Goal: Information Seeking & Learning: Understand process/instructions

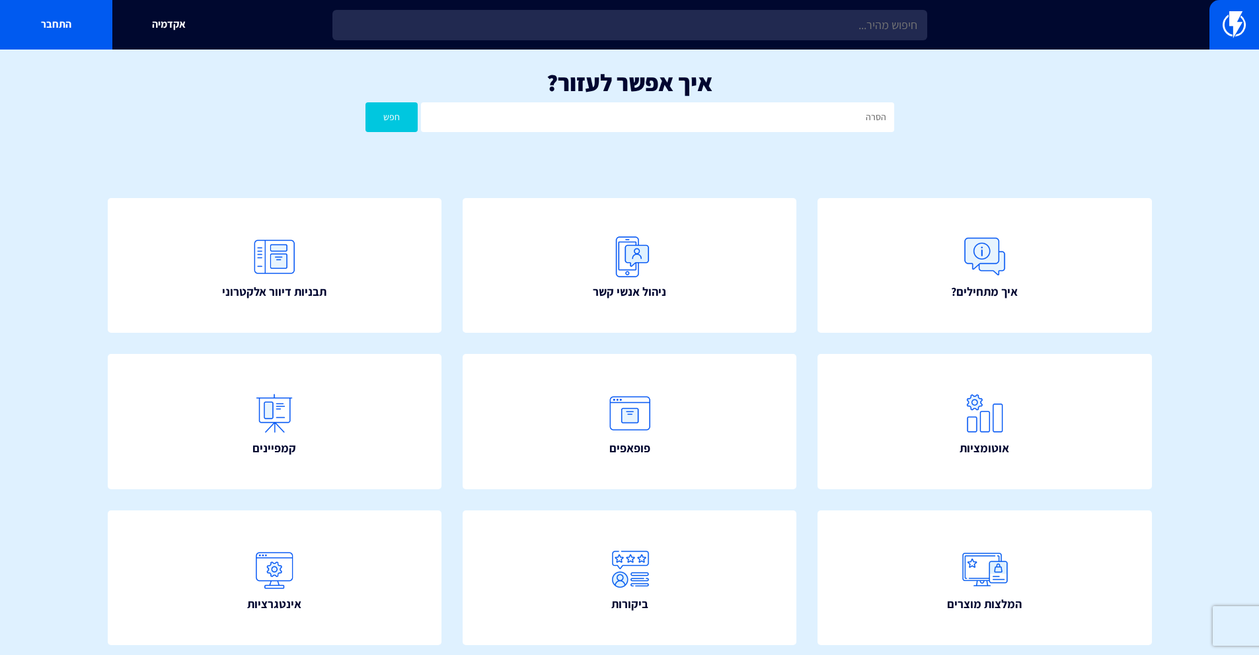
type input "הסרה"
click at [365, 102] on button "חפש" at bounding box center [391, 117] width 53 height 30
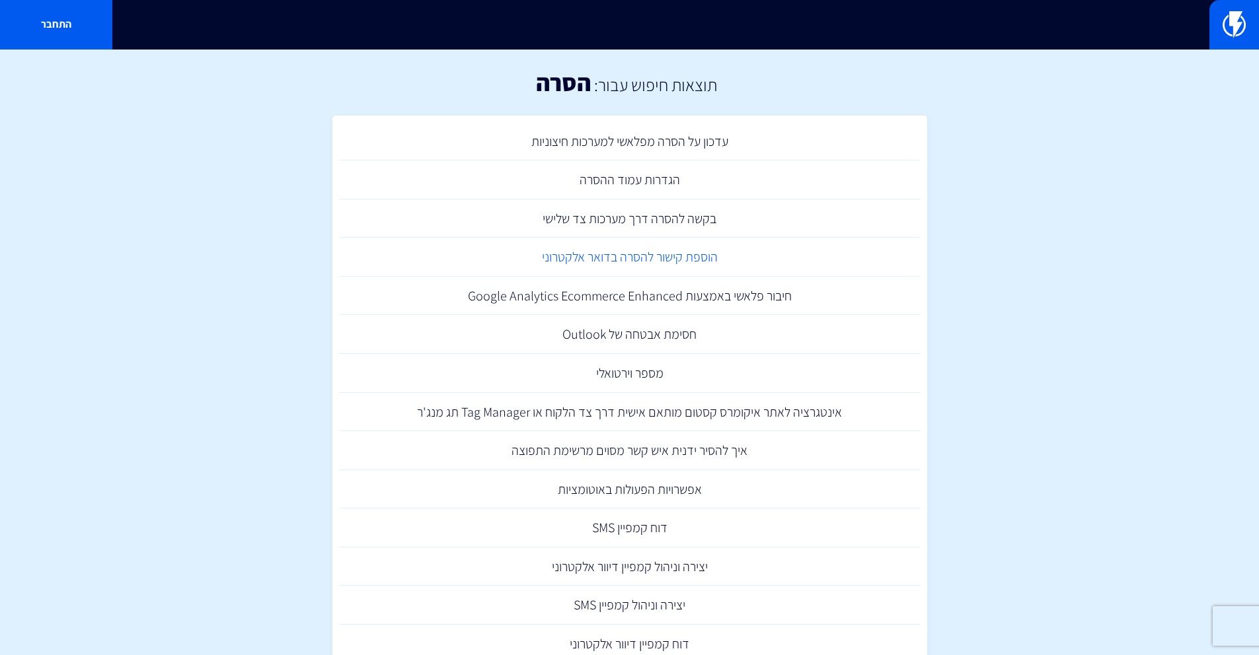
click at [677, 252] on link "הוספת קישור להסרה בדואר אלקטרוני" at bounding box center [629, 257] width 581 height 39
click at [633, 214] on link "בקשה להסרה דרך מערכות צד שלישי" at bounding box center [629, 219] width 581 height 39
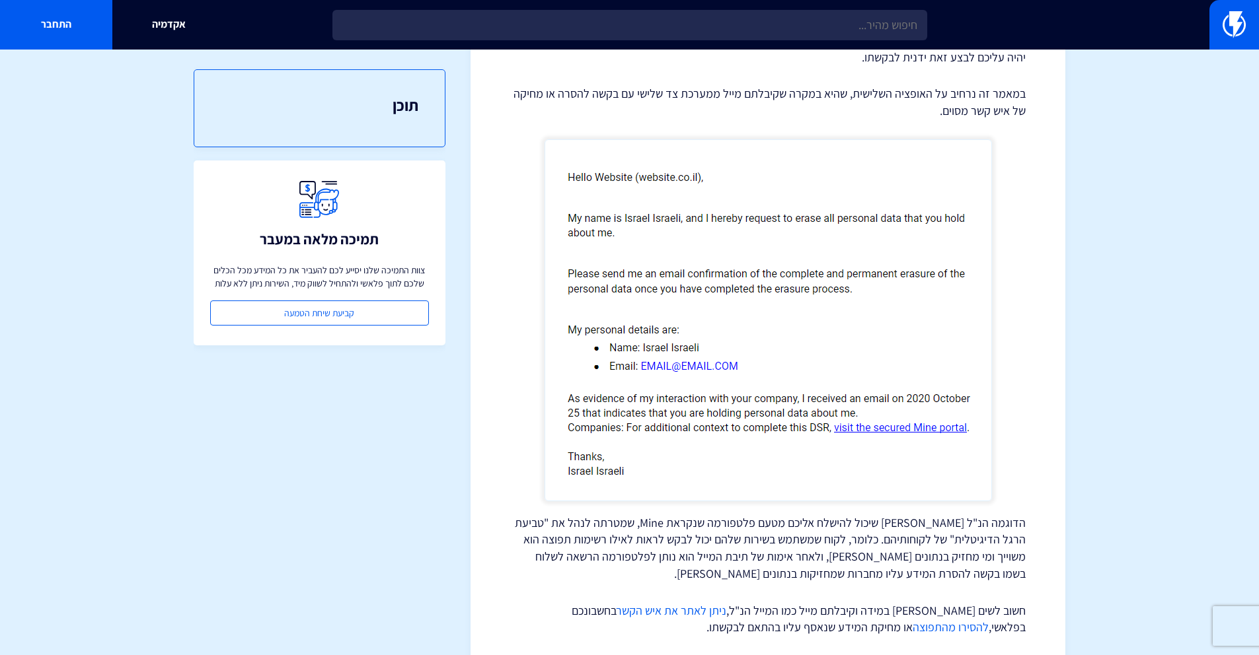
scroll to position [408, 0]
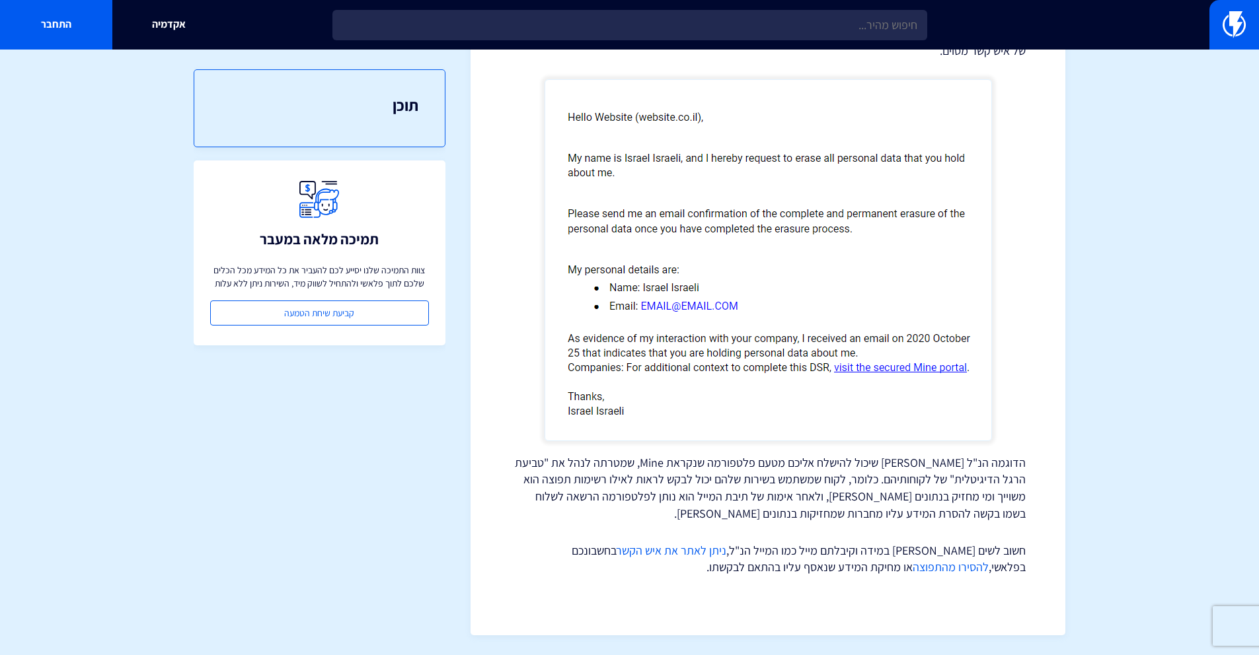
click at [913, 560] on link "להסירו מהתפוצה" at bounding box center [951, 567] width 76 height 15
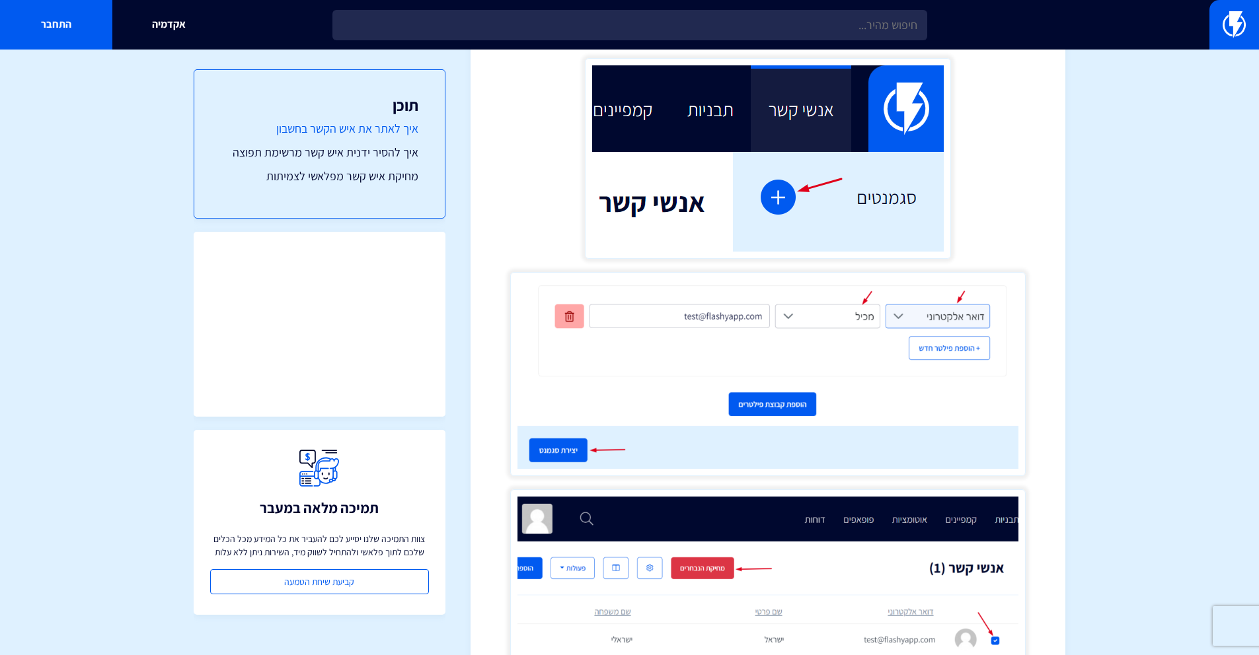
scroll to position [3213, 0]
